Goal: Task Accomplishment & Management: Manage account settings

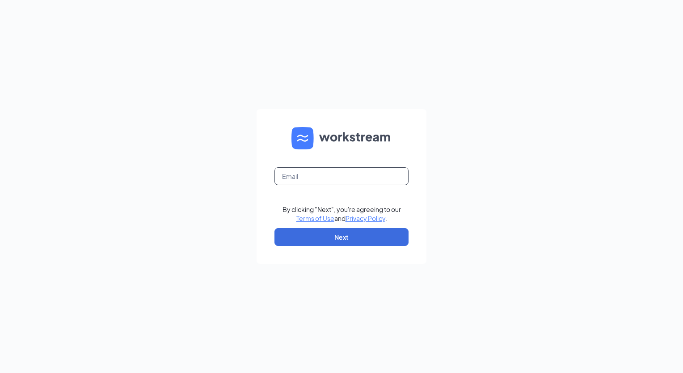
click at [299, 169] on input "text" at bounding box center [341, 176] width 134 height 18
type input "[PERSON_NAME][EMAIL_ADDRESS][PERSON_NAME][DOMAIN_NAME]"
click at [362, 237] on button "Next" at bounding box center [341, 237] width 134 height 18
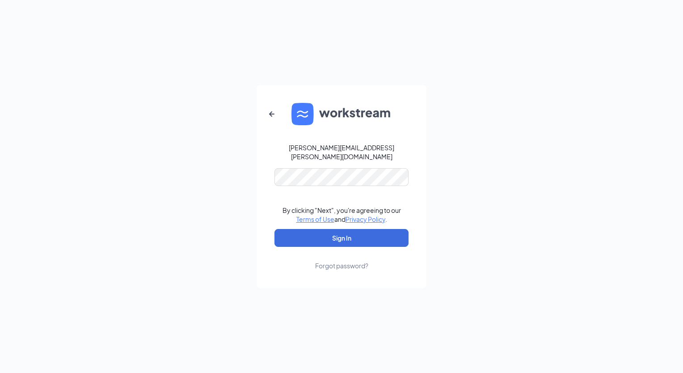
click at [289, 163] on form "fernando.ramirez@railms.com By clicking "Next", you're agreeing to our Terms of…" at bounding box center [341, 186] width 170 height 203
click at [274, 229] on button "Sign In" at bounding box center [341, 238] width 134 height 18
click at [311, 235] on button "Sign In" at bounding box center [341, 238] width 134 height 18
click at [244, 170] on div "fernando.ramirez@railms.com Credential mismatches. By clicking "Next", you're a…" at bounding box center [341, 186] width 683 height 373
click at [274, 229] on button "Sign In" at bounding box center [341, 238] width 134 height 18
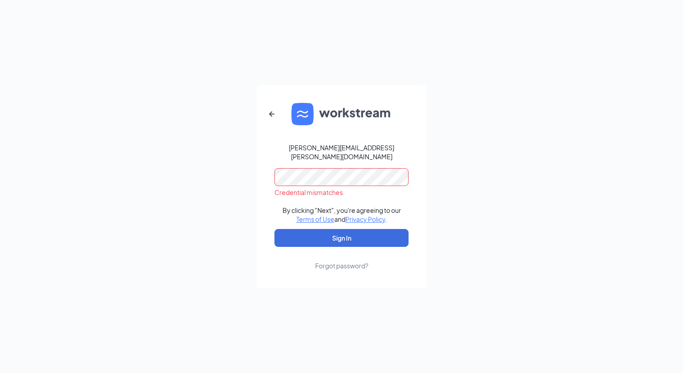
click at [236, 173] on div "fernando.ramirez@railms.com Credential mismatches. By clicking "Next", you're a…" at bounding box center [341, 186] width 683 height 373
click at [274, 229] on button "Sign In" at bounding box center [341, 238] width 134 height 18
click at [325, 265] on form "fernando.ramirez@railms.com Credential mismatches. By clicking "Next", you're a…" at bounding box center [341, 186] width 170 height 203
click at [325, 264] on div "Forgot password?" at bounding box center [341, 265] width 53 height 9
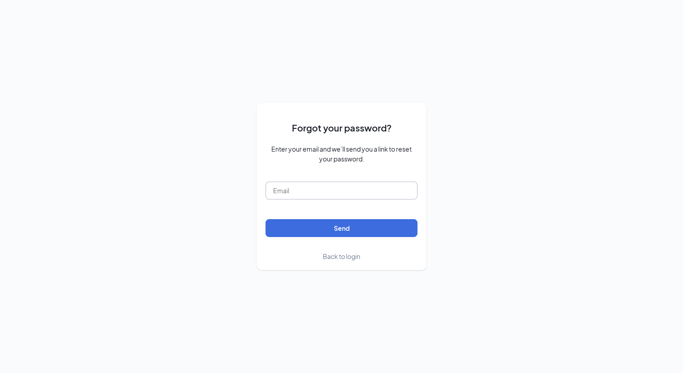
click at [285, 191] on input "text" at bounding box center [341, 190] width 152 height 18
click at [316, 193] on input "text" at bounding box center [341, 190] width 152 height 18
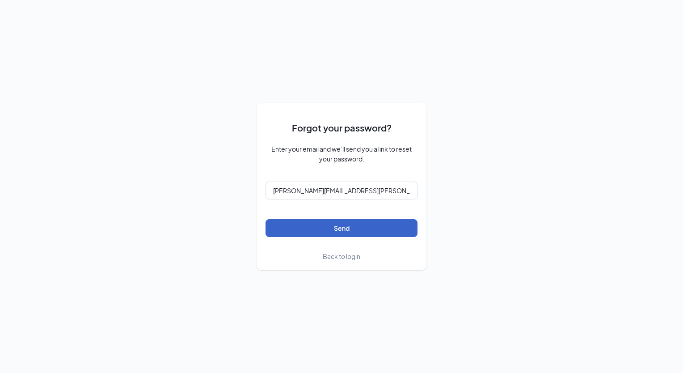
click at [329, 231] on button "Send" at bounding box center [341, 228] width 152 height 18
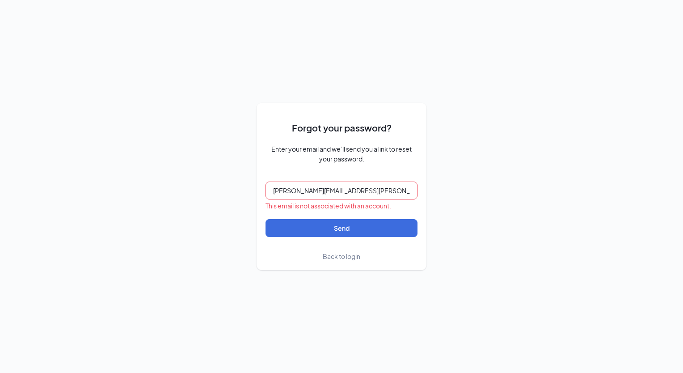
click at [345, 193] on input "fernando.ramirez@railms.com" at bounding box center [341, 190] width 152 height 18
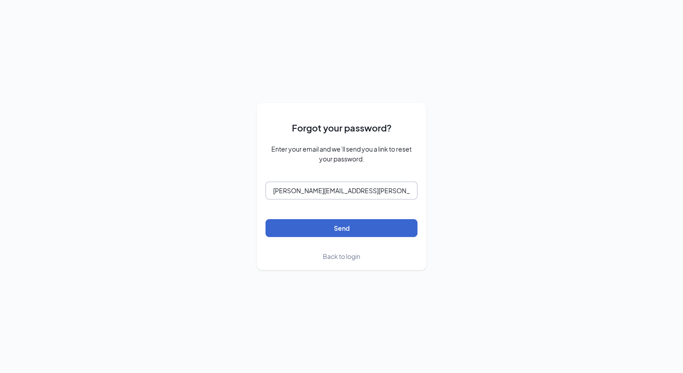
type input "[PERSON_NAME][EMAIL_ADDRESS][PERSON_NAME][DOMAIN_NAME]"
click at [336, 225] on button "Send" at bounding box center [341, 228] width 152 height 18
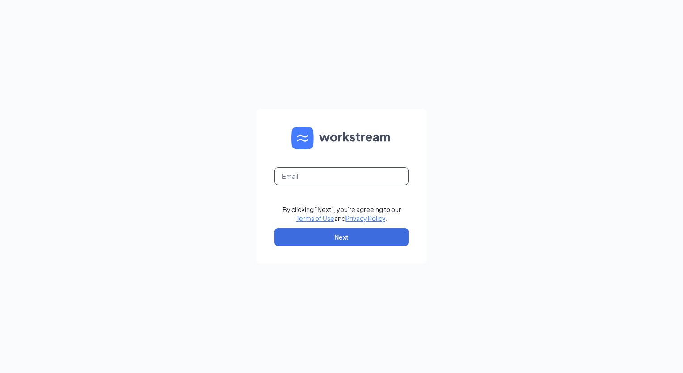
click at [289, 180] on input "text" at bounding box center [341, 176] width 134 height 18
click at [357, 177] on input "fernando.ramirez@railms.com" at bounding box center [341, 176] width 134 height 18
click at [354, 176] on input "fernando.ramirez@railms.com" at bounding box center [341, 176] width 134 height 18
type input "[PERSON_NAME][EMAIL_ADDRESS][PERSON_NAME][DOMAIN_NAME]"
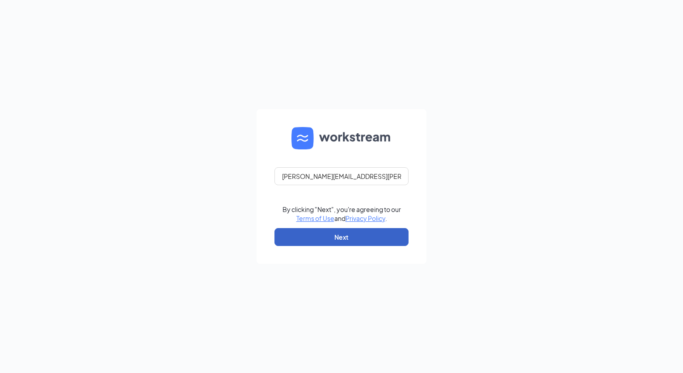
click at [335, 240] on button "Next" at bounding box center [341, 237] width 134 height 18
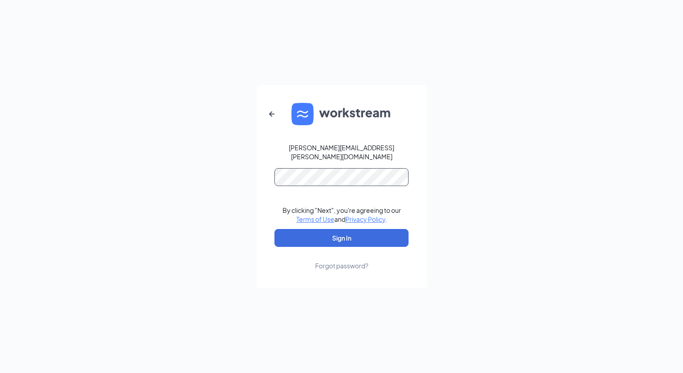
click at [274, 229] on button "Sign In" at bounding box center [341, 238] width 134 height 18
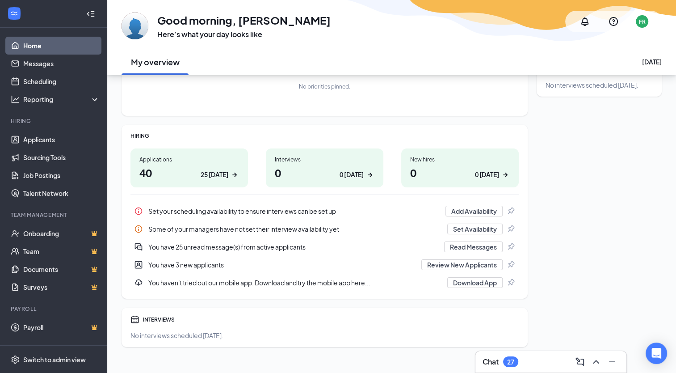
scroll to position [81, 0]
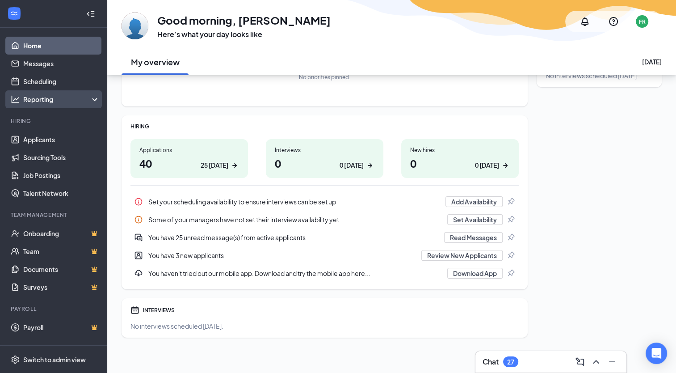
click at [93, 92] on div "Reporting" at bounding box center [53, 99] width 107 height 18
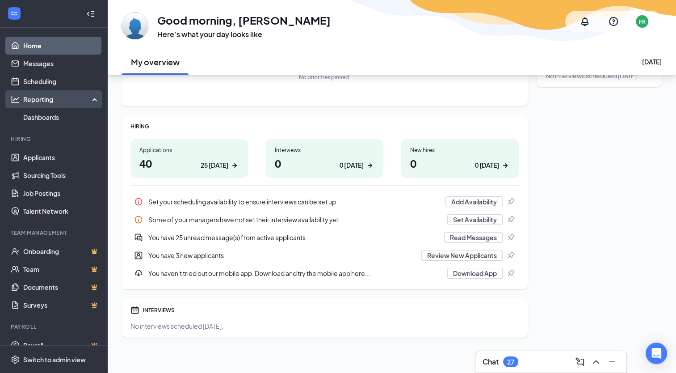
click at [93, 92] on div "Reporting" at bounding box center [53, 99] width 107 height 18
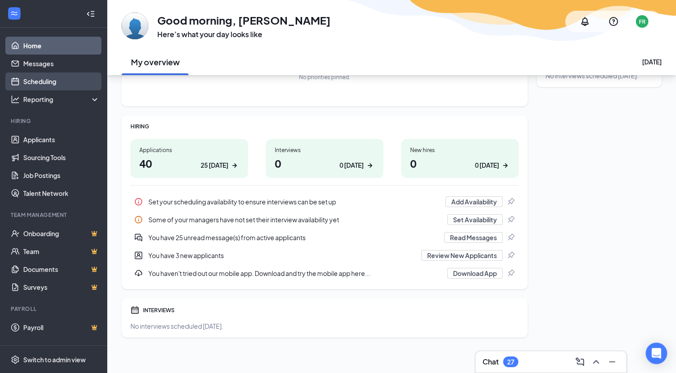
click at [50, 80] on link "Scheduling" at bounding box center [61, 81] width 76 height 18
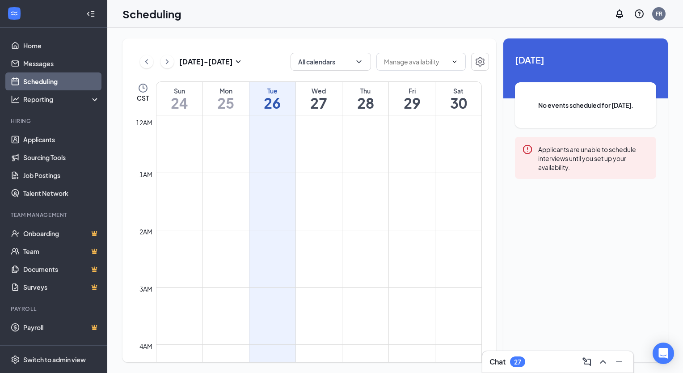
scroll to position [439, 0]
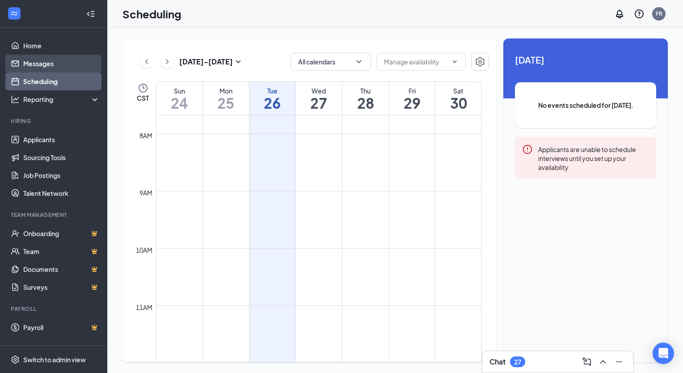
click at [39, 65] on link "Messages" at bounding box center [61, 64] width 76 height 18
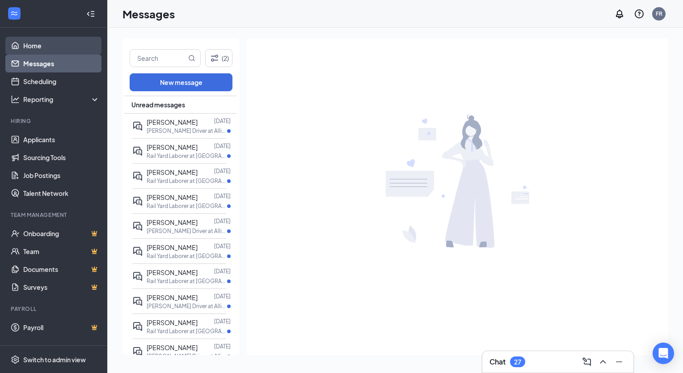
click at [32, 46] on link "Home" at bounding box center [61, 46] width 76 height 18
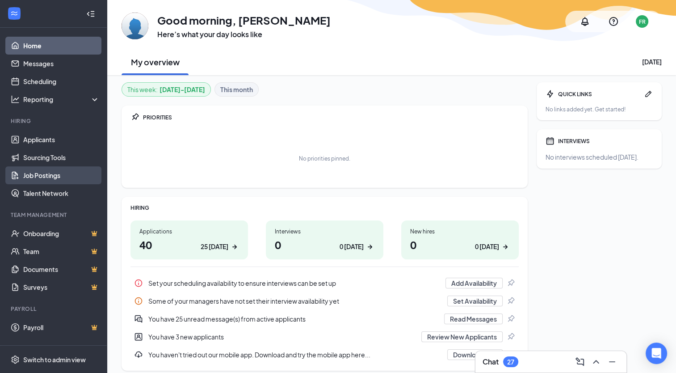
click at [50, 181] on link "Job Postings" at bounding box center [61, 175] width 76 height 18
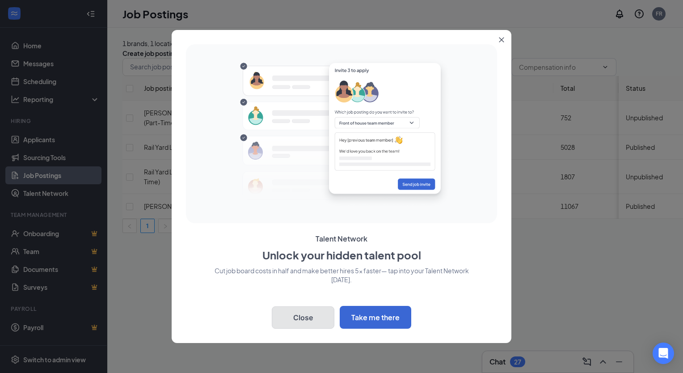
click at [309, 321] on button "Close" at bounding box center [303, 317] width 63 height 22
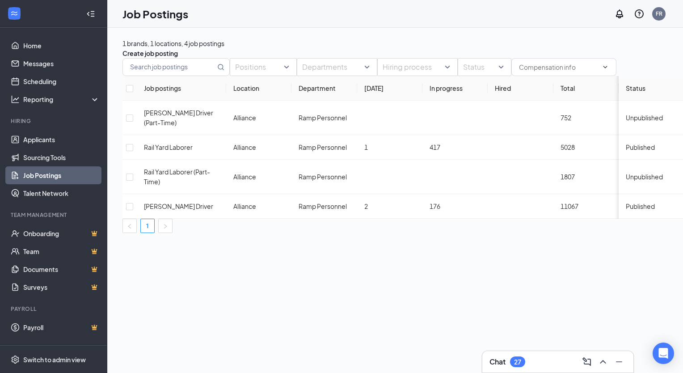
click at [178, 56] on button "button" at bounding box center [178, 56] width 0 height 0
click at [452, 65] on div "Positions Departments Hiring process Status Job postings Location Department To…" at bounding box center [412, 145] width 581 height 175
click at [285, 74] on div at bounding box center [259, 67] width 54 height 14
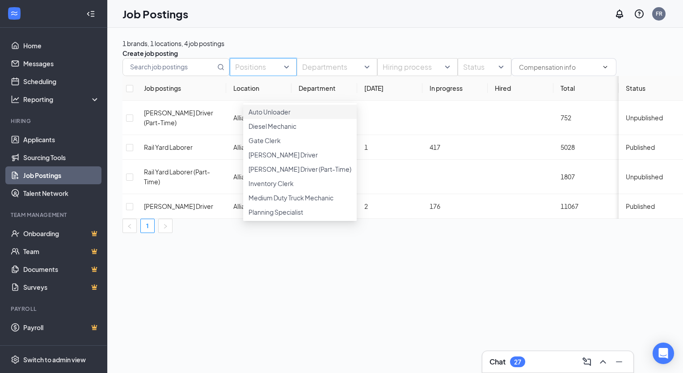
click at [285, 74] on div at bounding box center [259, 67] width 54 height 14
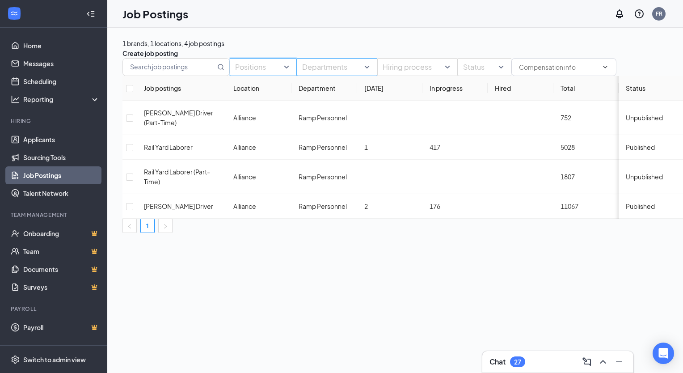
click at [366, 74] on div at bounding box center [332, 67] width 67 height 14
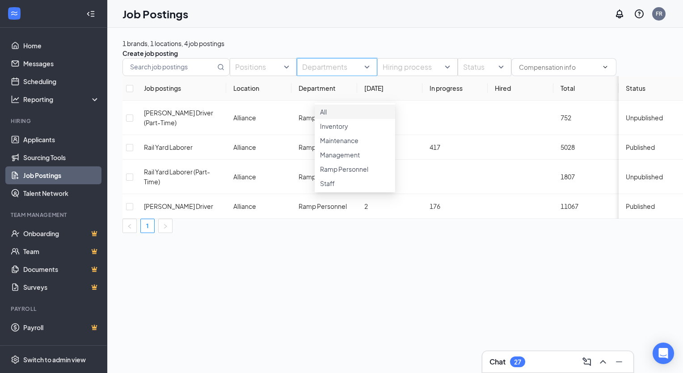
click at [366, 74] on div at bounding box center [332, 67] width 67 height 14
click at [94, 16] on icon "Collapse" at bounding box center [93, 14] width 4 height 6
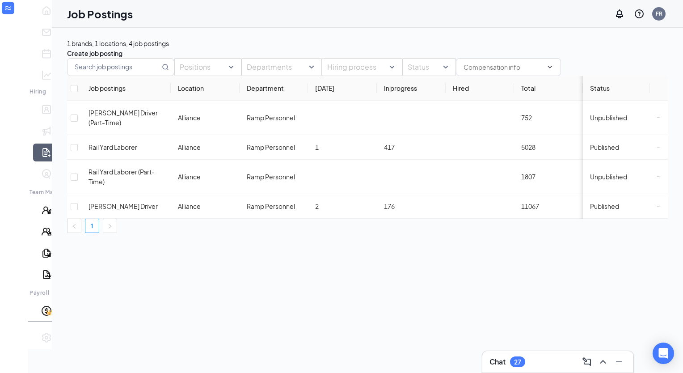
click at [52, 26] on div "Job Postings FR" at bounding box center [367, 14] width 631 height 28
click at [294, 302] on div "1 brands, 1 locations, 4 job postings Create job posting Positions Departments …" at bounding box center [367, 200] width 631 height 345
click at [68, 283] on div "1 brands, 1 locations, 4 job postings Create job posting Positions Departments …" at bounding box center [367, 200] width 631 height 345
click at [51, 240] on link "Team" at bounding box center [55, 231] width 9 height 18
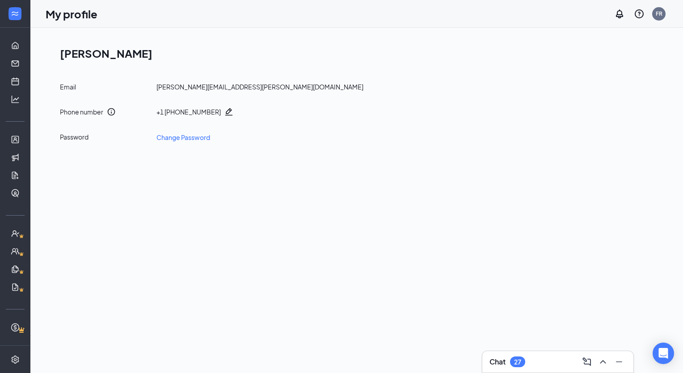
click at [252, 85] on div "[PERSON_NAME][EMAIL_ADDRESS][PERSON_NAME][DOMAIN_NAME]" at bounding box center [259, 86] width 207 height 9
